Goal: Information Seeking & Learning: Check status

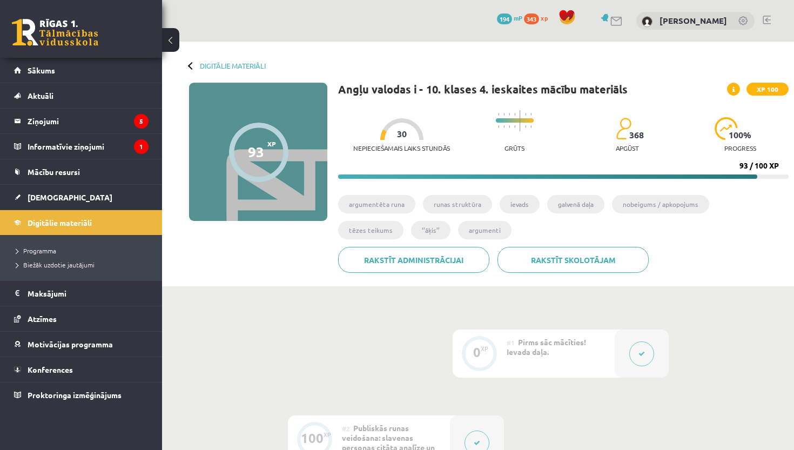
scroll to position [189, 0]
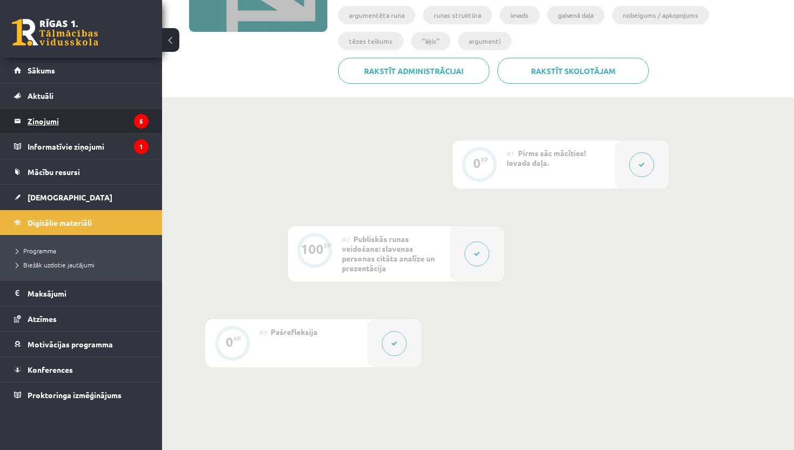
click at [112, 120] on legend "Ziņojumi 5" at bounding box center [88, 121] width 121 height 25
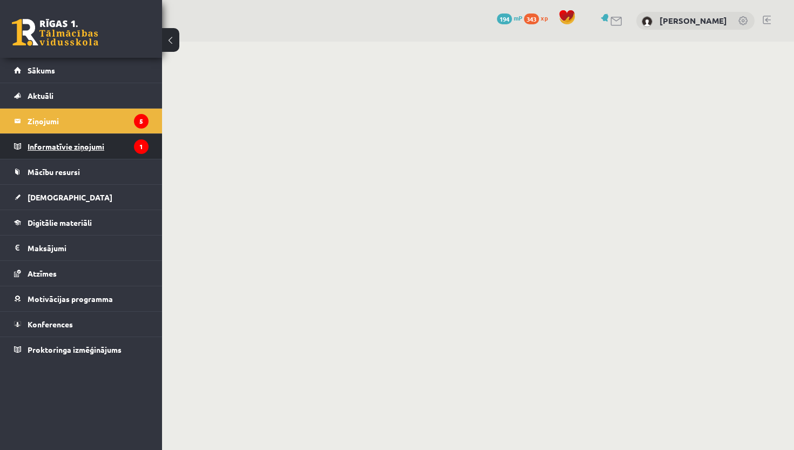
click at [122, 142] on legend "Informatīvie ziņojumi 1" at bounding box center [88, 146] width 121 height 25
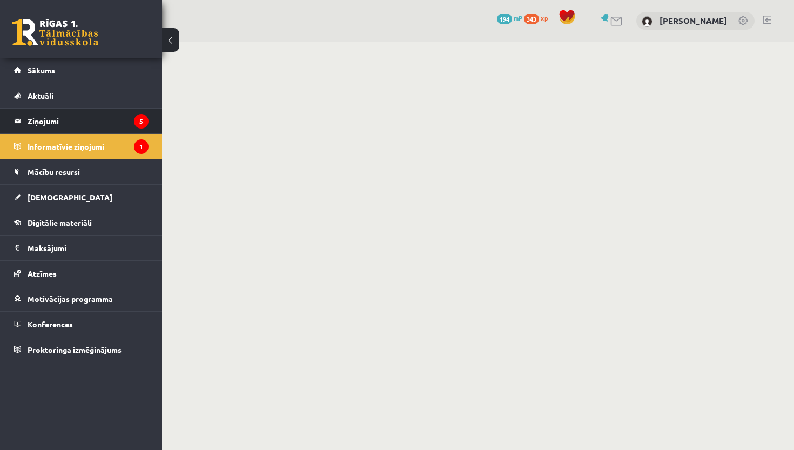
click at [123, 117] on legend "Ziņojumi 5" at bounding box center [88, 121] width 121 height 25
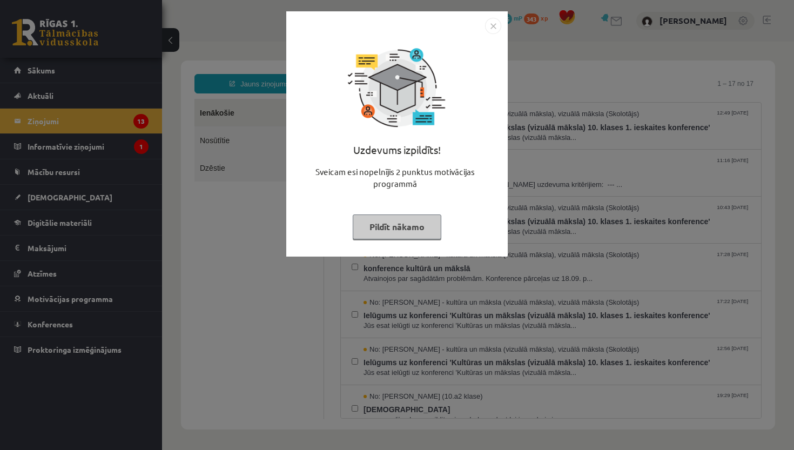
click at [496, 28] on img "Close" at bounding box center [493, 26] width 16 height 16
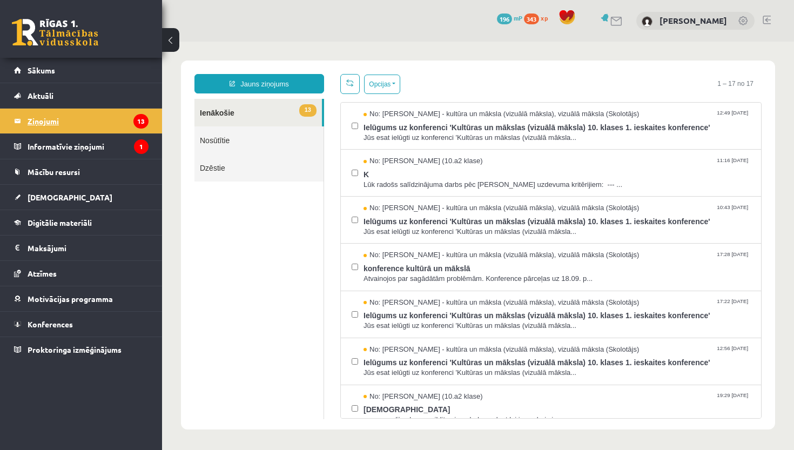
click at [124, 121] on legend "Ziņojumi 13" at bounding box center [88, 121] width 121 height 25
click at [142, 137] on legend "Informatīvie ziņojumi 1" at bounding box center [88, 146] width 121 height 25
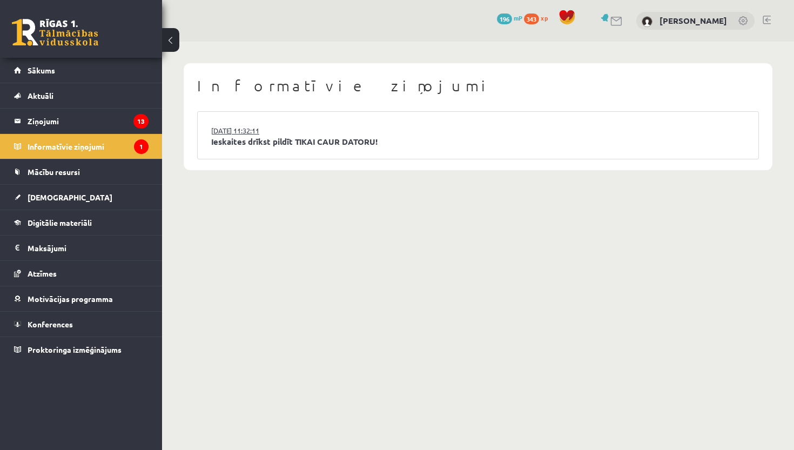
click at [276, 133] on link "15.09.2025 11:32:11" at bounding box center [251, 130] width 81 height 11
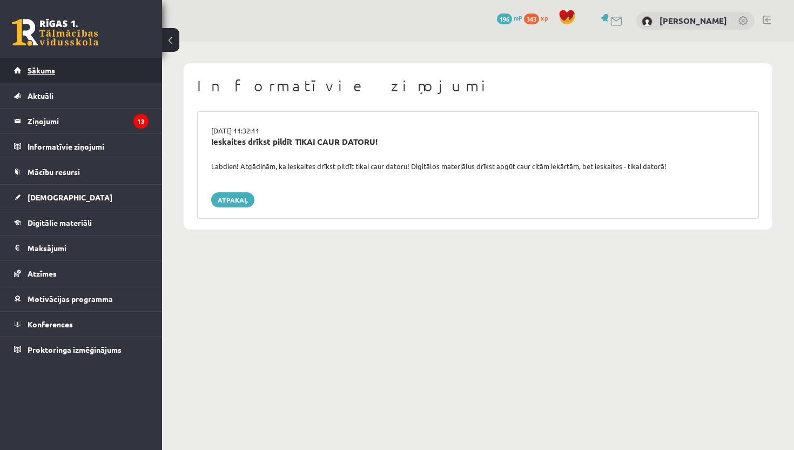
click at [106, 76] on link "Sākums" at bounding box center [81, 70] width 135 height 25
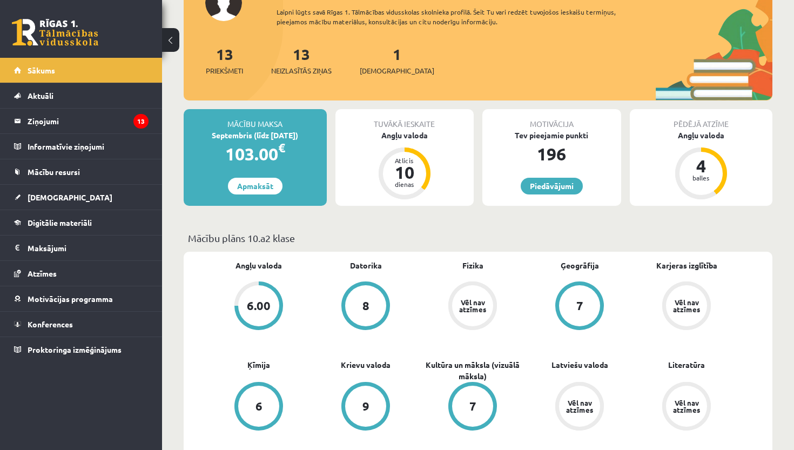
scroll to position [100, 0]
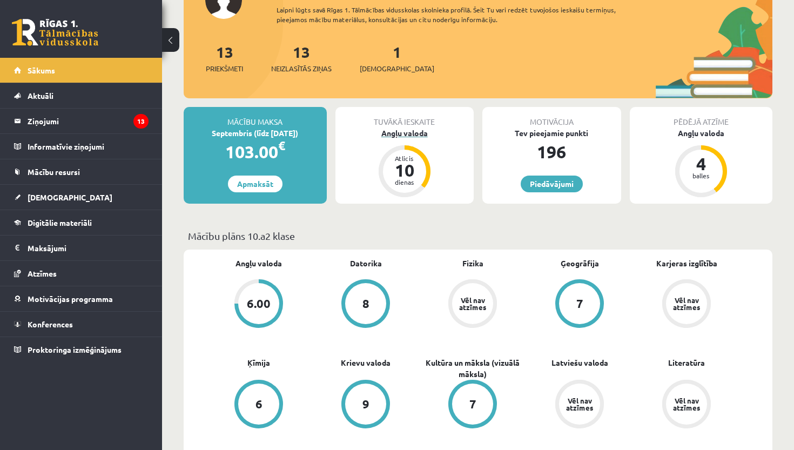
click at [414, 152] on div "Atlicis 10 dienas" at bounding box center [404, 171] width 43 height 43
